Goal: Find specific page/section: Find specific page/section

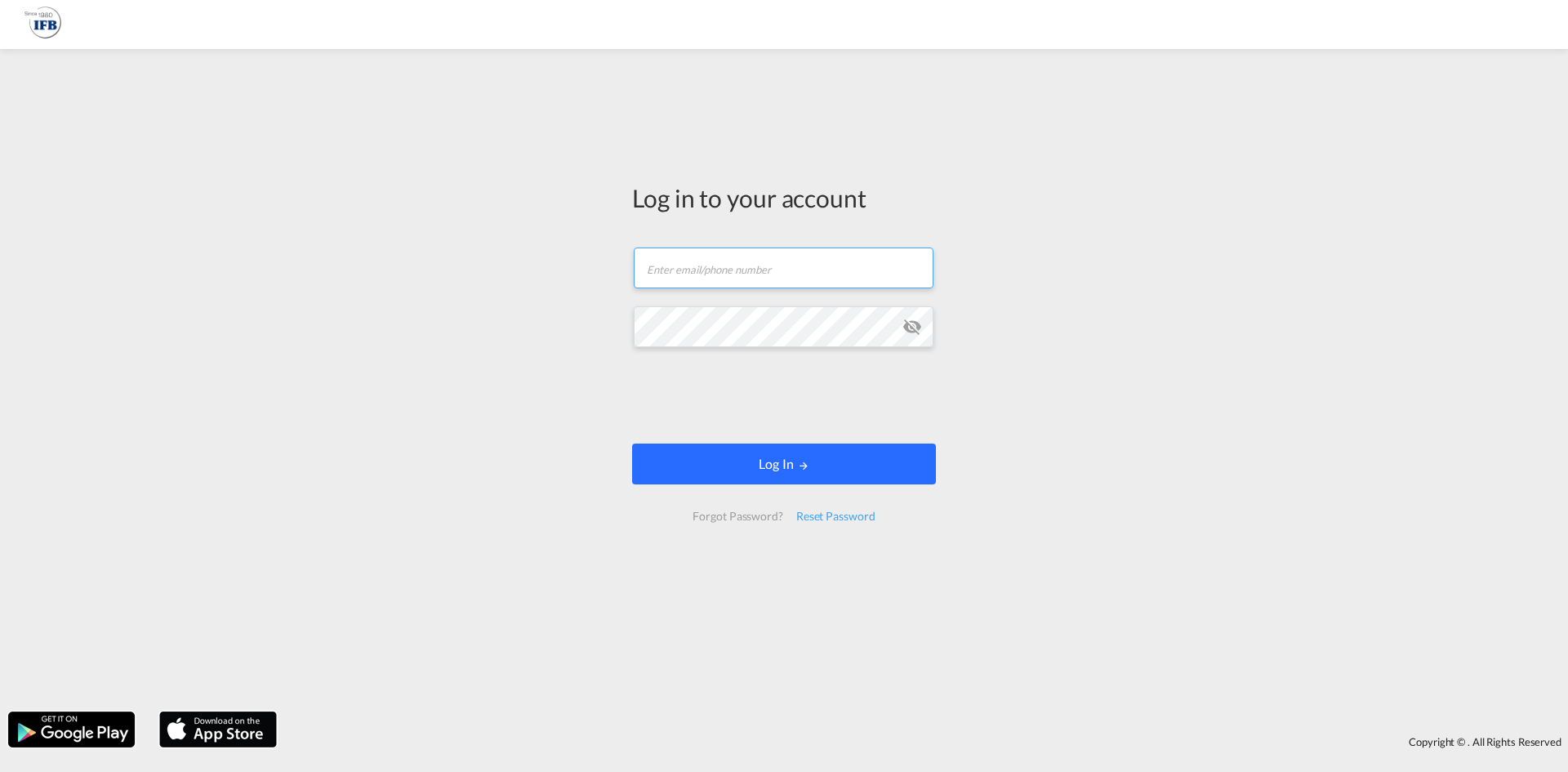
type input "[PERSON_NAME][EMAIL_ADDRESS][DOMAIN_NAME]"
click at [787, 472] on button "Log In" at bounding box center [784, 464] width 303 height 41
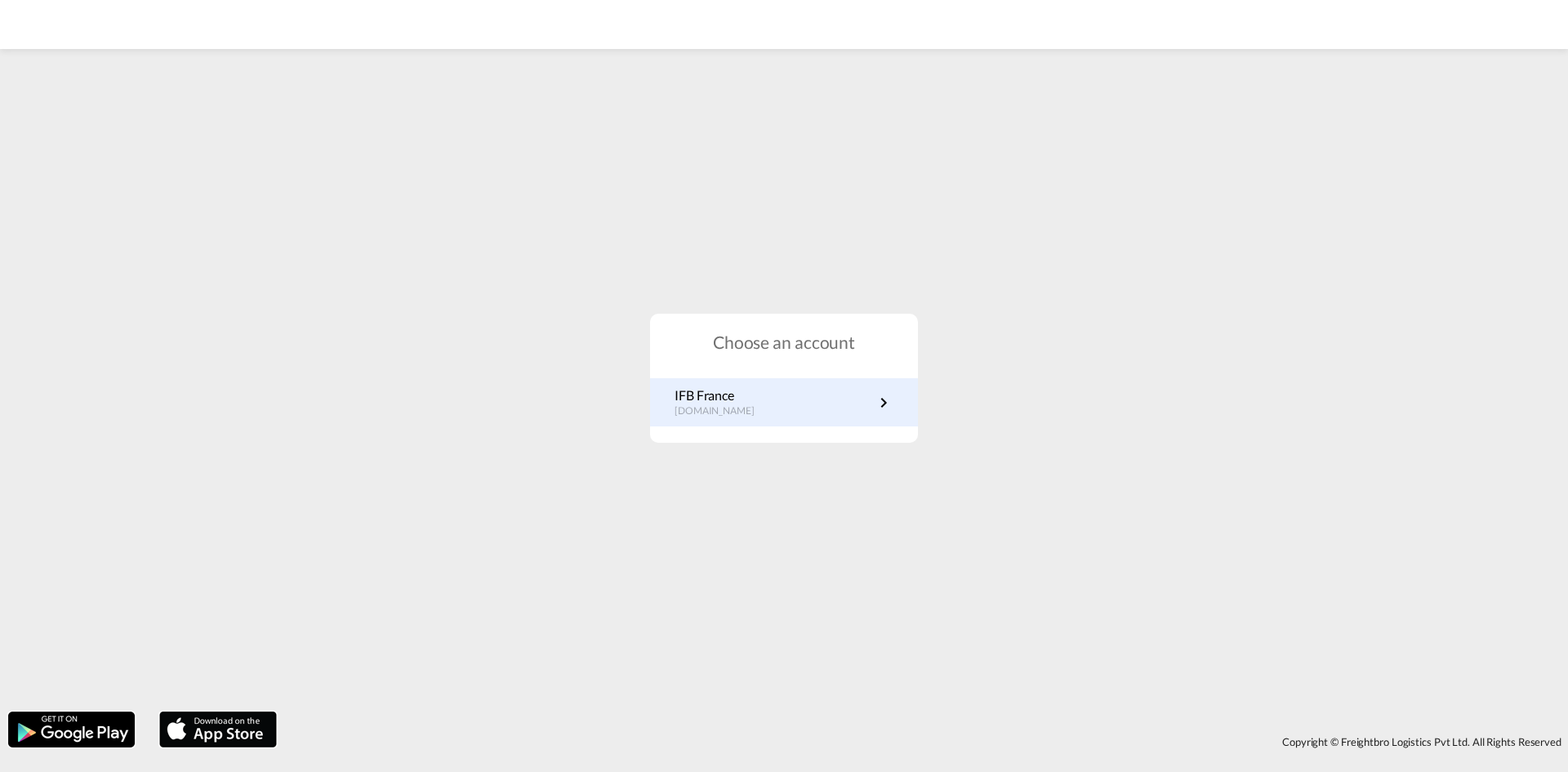
click at [805, 384] on div "IFB France [DOMAIN_NAME]" at bounding box center [784, 402] width 268 height 48
click at [797, 405] on link "IFB France [DOMAIN_NAME]" at bounding box center [784, 402] width 219 height 32
